Goal: Transaction & Acquisition: Purchase product/service

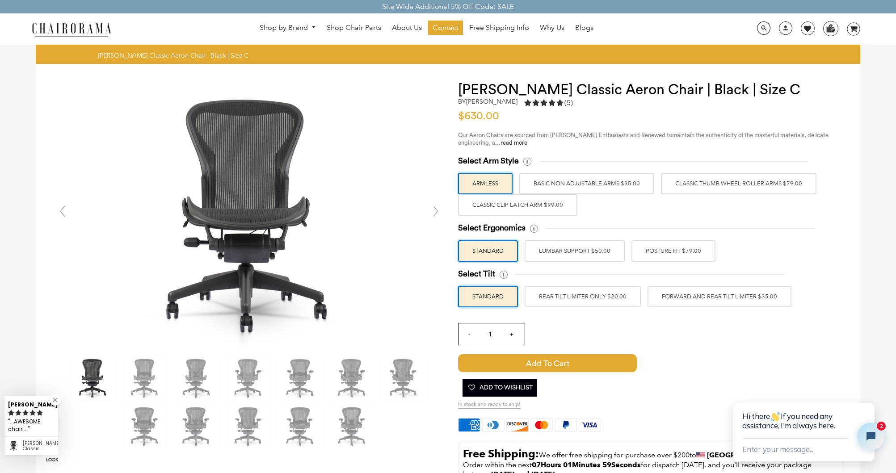
click at [512, 208] on label "Classic Clip Latch Arm $99.00" at bounding box center [517, 204] width 119 height 21
click at [0, 0] on input "Classic Clip Latch Arm $99.00" at bounding box center [0, 0] width 0 height 0
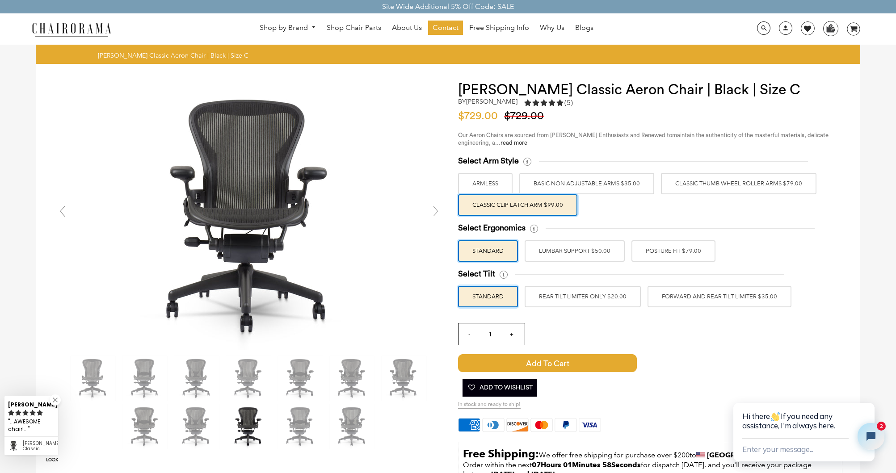
click at [731, 181] on label "Classic Thumb Wheel Roller Arms $79.00" at bounding box center [739, 183] width 156 height 21
click at [0, 0] on input "Classic Thumb Wheel Roller Arms $79.00" at bounding box center [0, 0] width 0 height 0
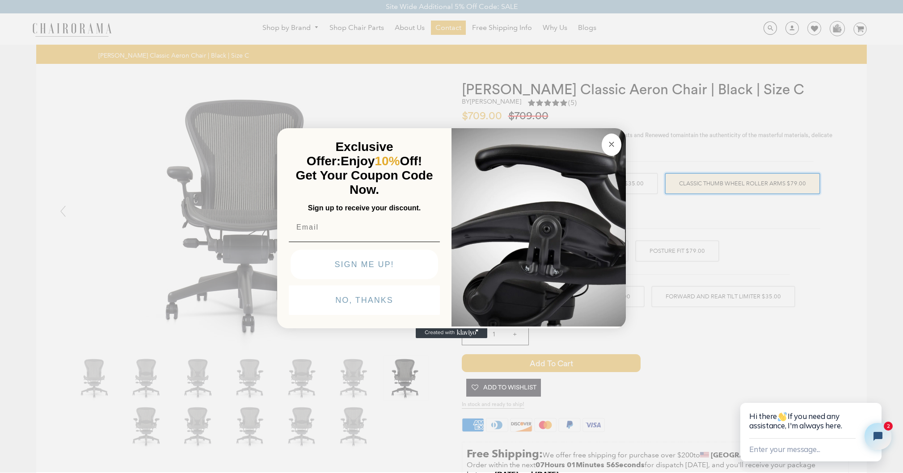
click at [528, 205] on img "POPUP Form" at bounding box center [538, 226] width 174 height 200
click at [614, 142] on icon "Close dialog" at bounding box center [611, 144] width 4 height 4
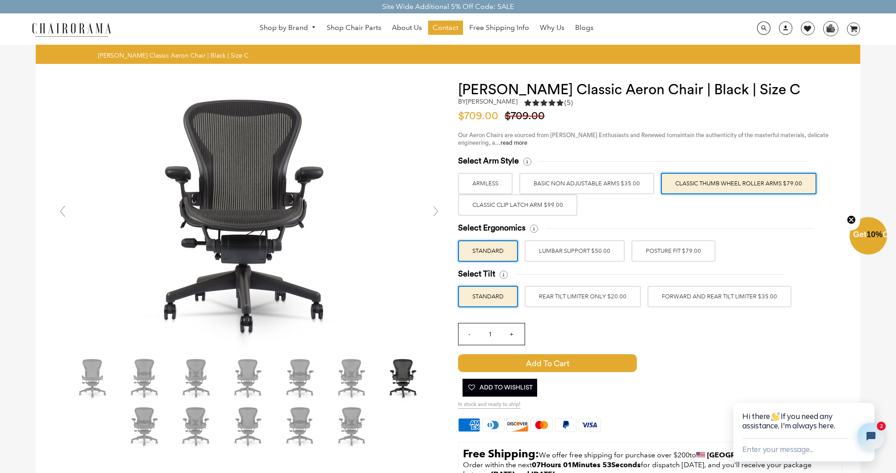
click at [517, 206] on label "Classic Clip Latch Arm $99.00" at bounding box center [517, 204] width 119 height 21
click at [0, 0] on input "Classic Clip Latch Arm $99.00" at bounding box center [0, 0] width 0 height 0
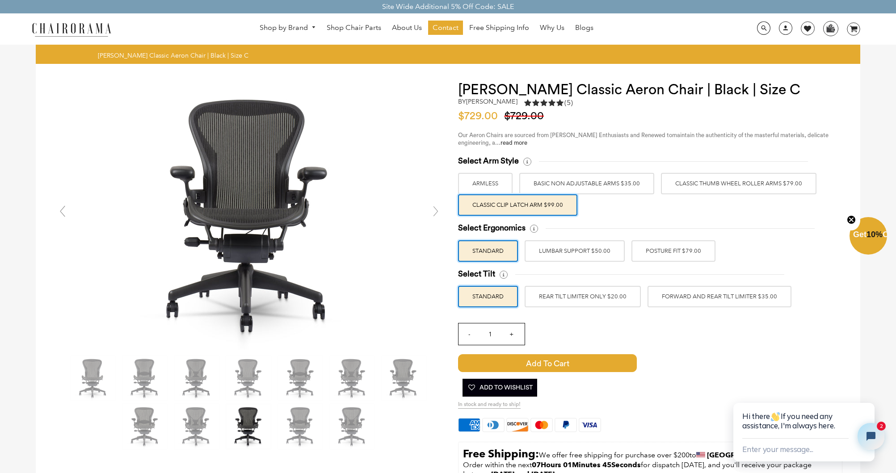
click at [678, 249] on label "POSTURE FIT $79.00" at bounding box center [674, 250] width 84 height 21
click at [0, 0] on input "POSTURE FIT $79.00" at bounding box center [0, 0] width 0 height 0
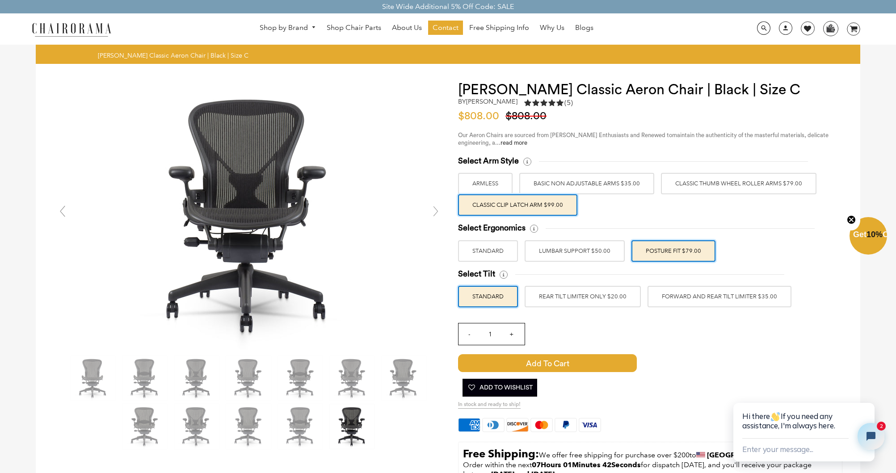
click at [704, 297] on label "FORWARD AND REAR TILT LIMITER $35.00" at bounding box center [720, 296] width 144 height 21
click at [0, 0] on input "FORWARD AND REAR TILT LIMITER $35.00" at bounding box center [0, 0] width 0 height 0
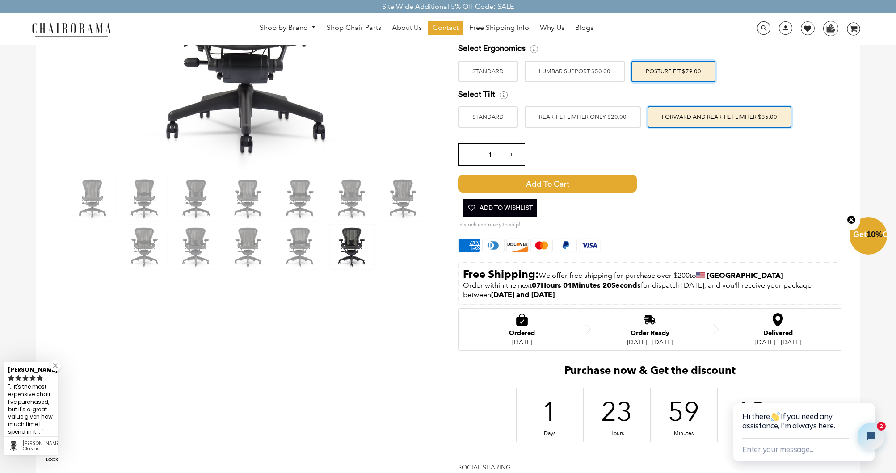
scroll to position [179, 0]
